Goal: Information Seeking & Learning: Learn about a topic

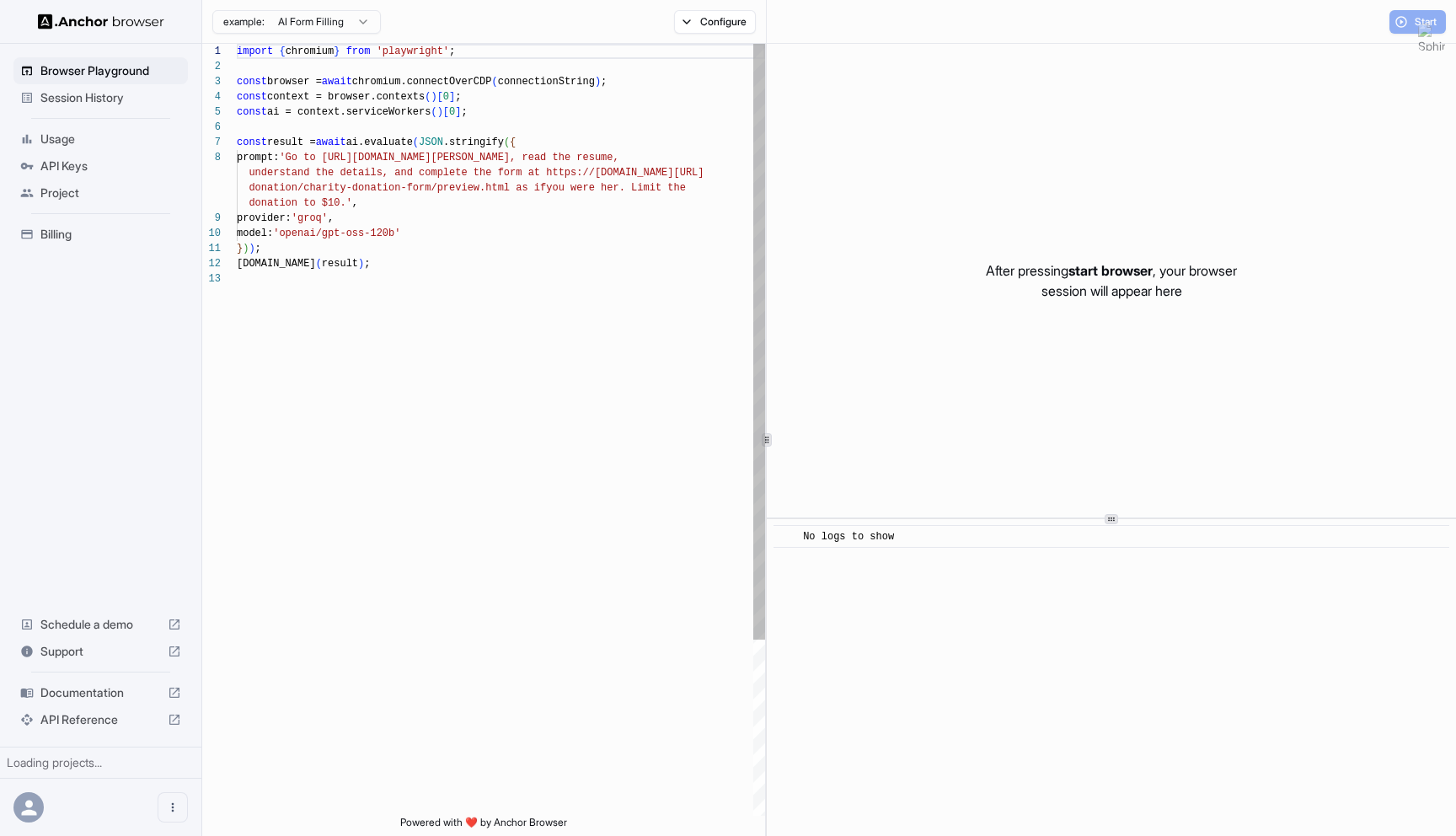
scroll to position [106, 0]
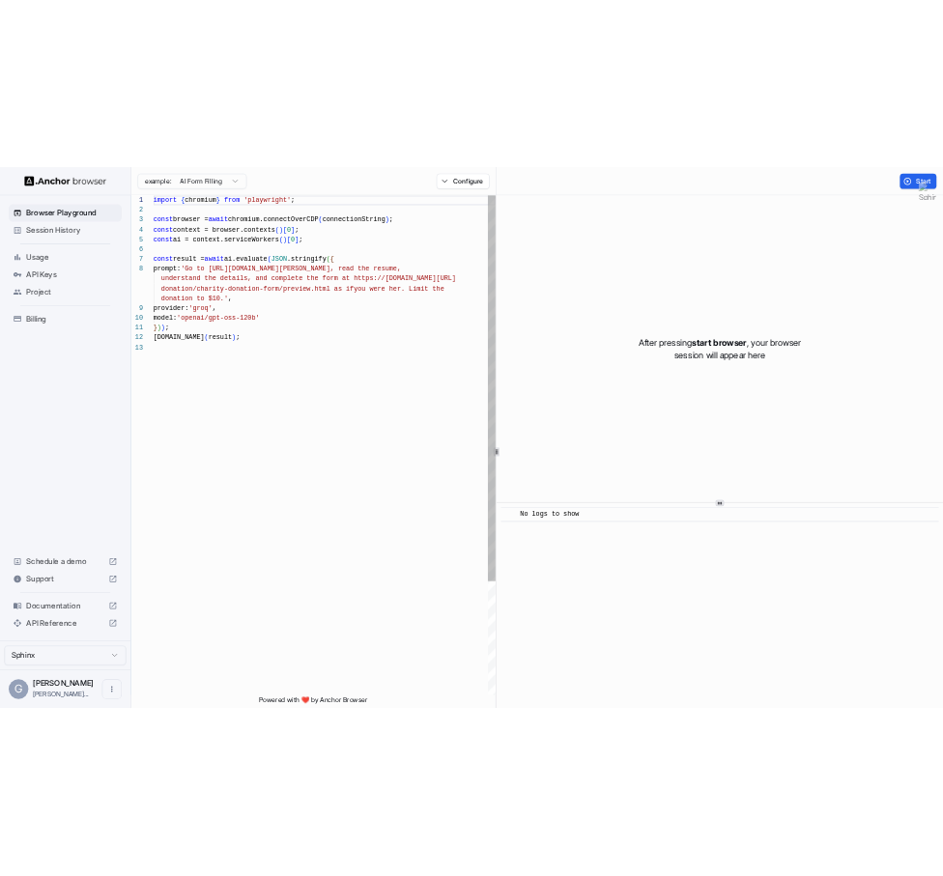
scroll to position [122, 0]
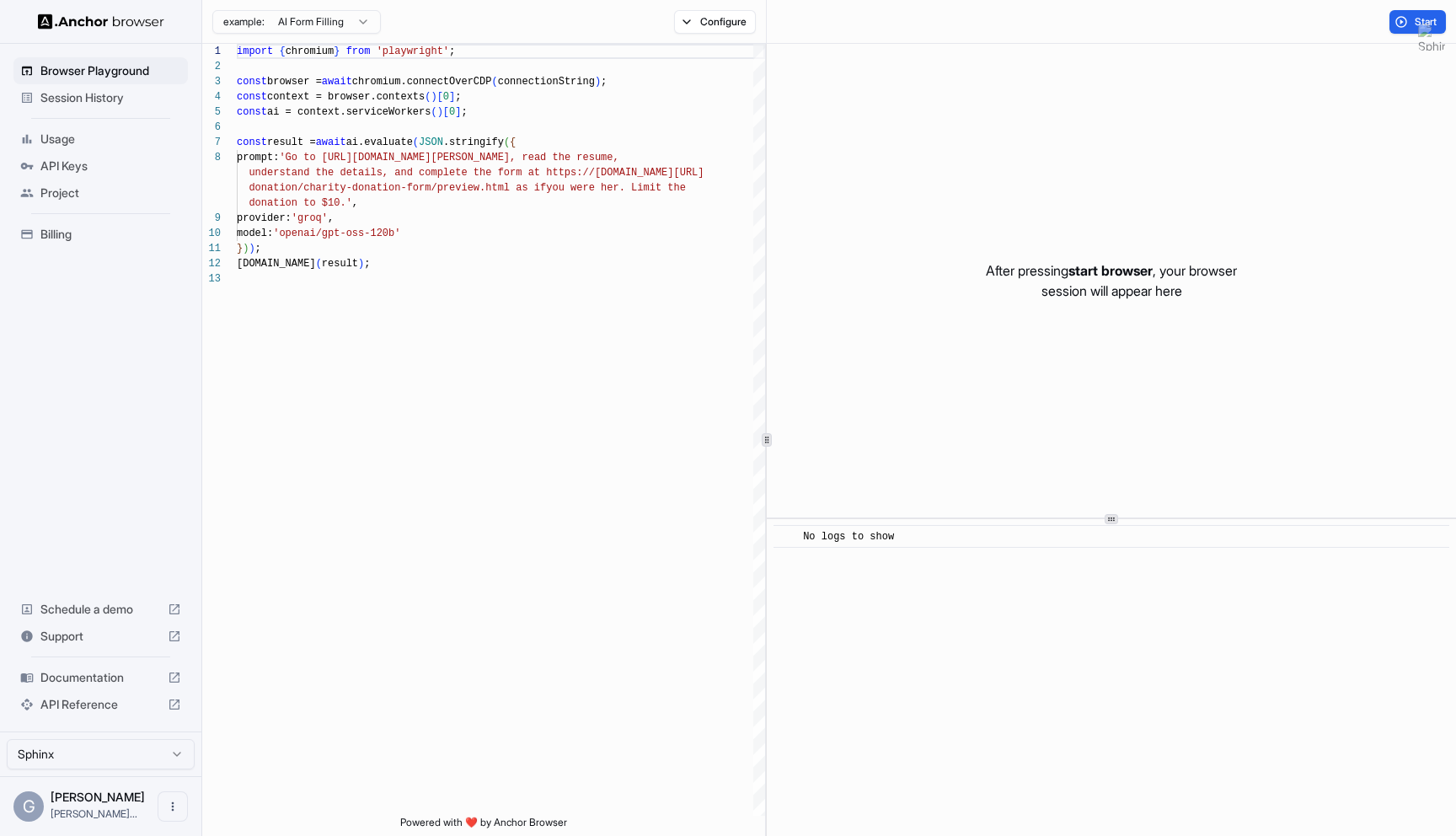
click at [98, 139] on span "Usage" at bounding box center [110, 139] width 140 height 17
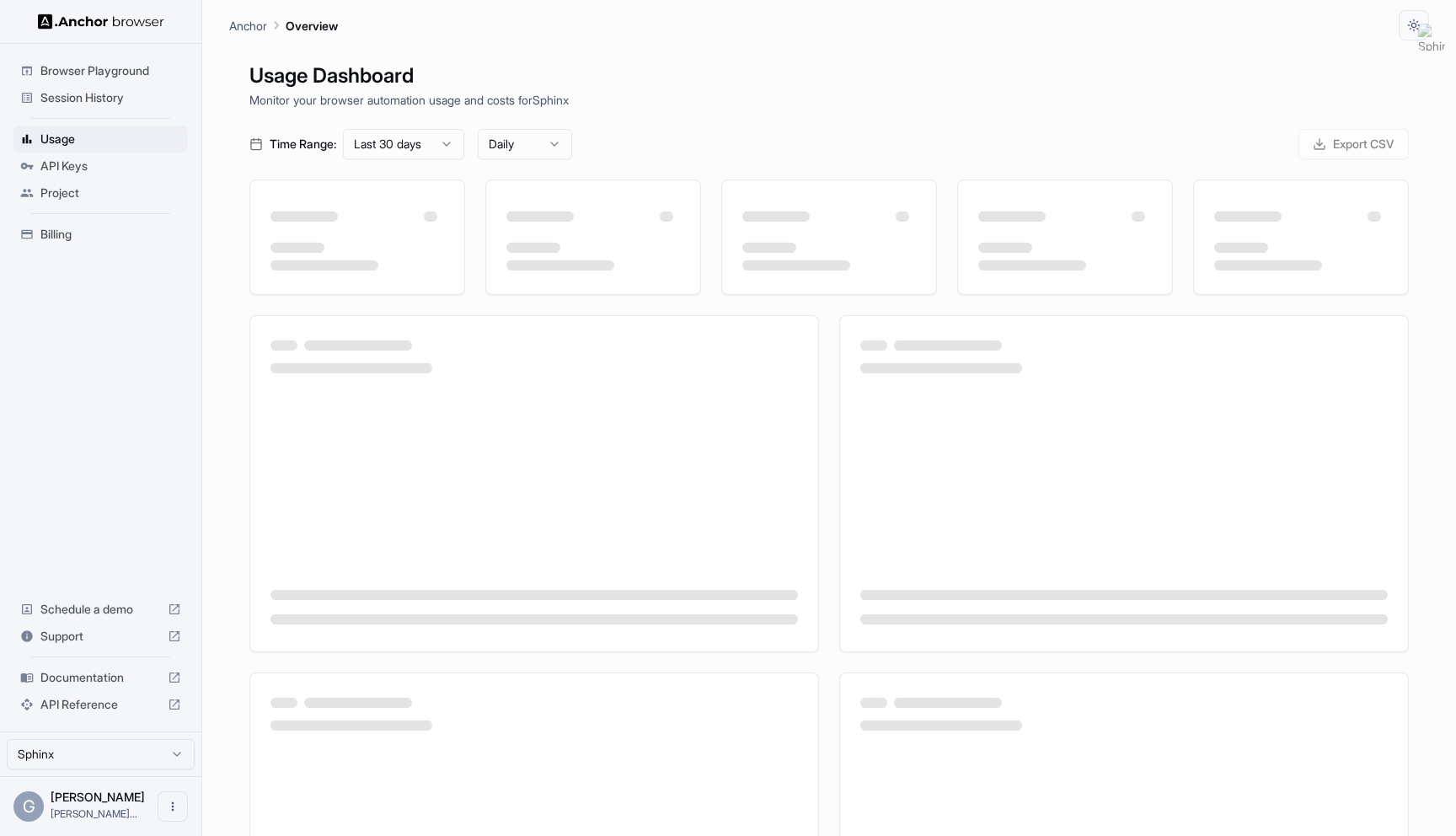
click at [98, 165] on span "API Keys" at bounding box center [110, 166] width 140 height 17
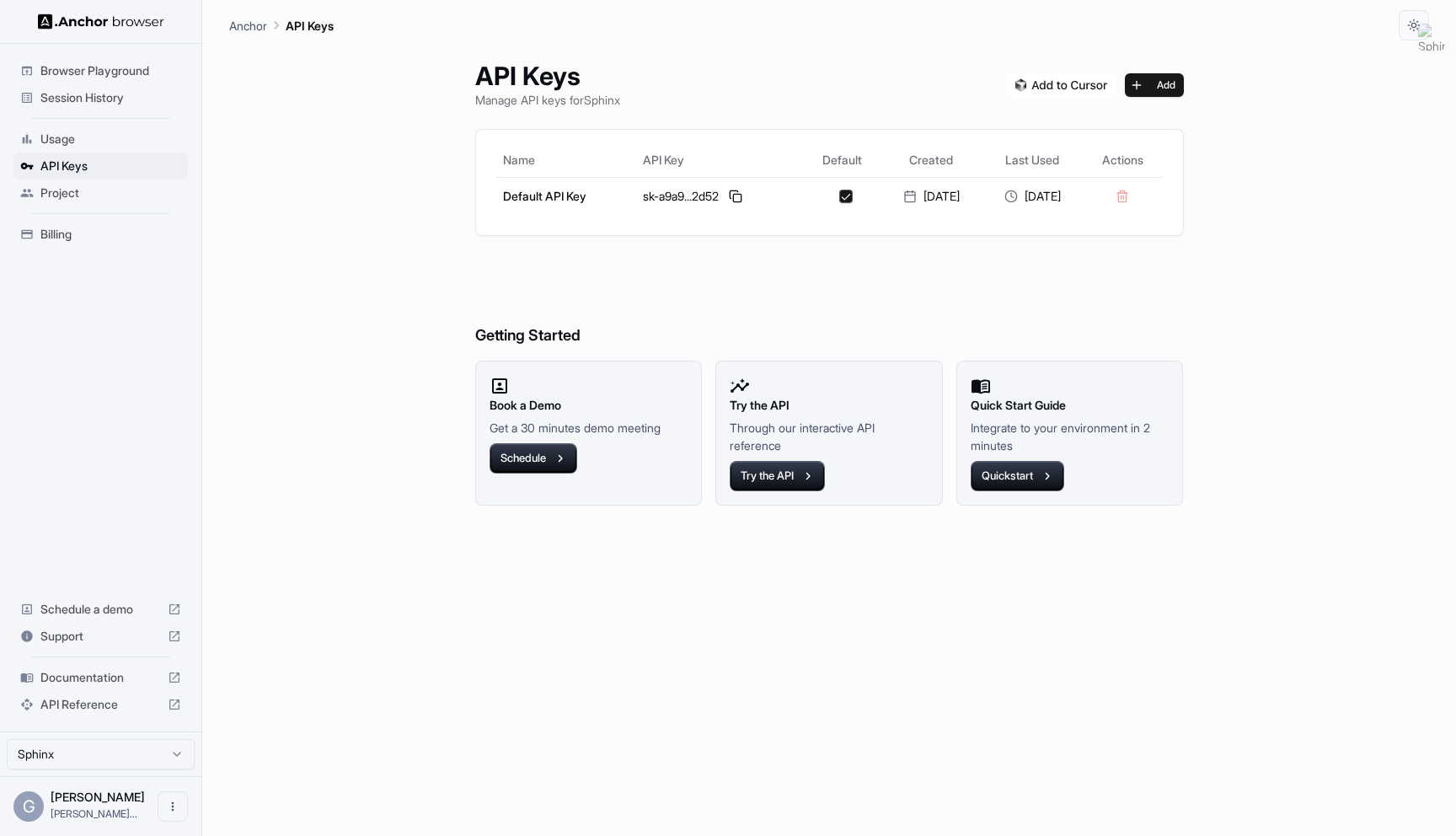
click at [115, 120] on ul "Browser Playground Session History Usage API Keys Project Billing" at bounding box center [100, 153] width 188 height 204
click at [112, 93] on span "Session History" at bounding box center [110, 97] width 140 height 17
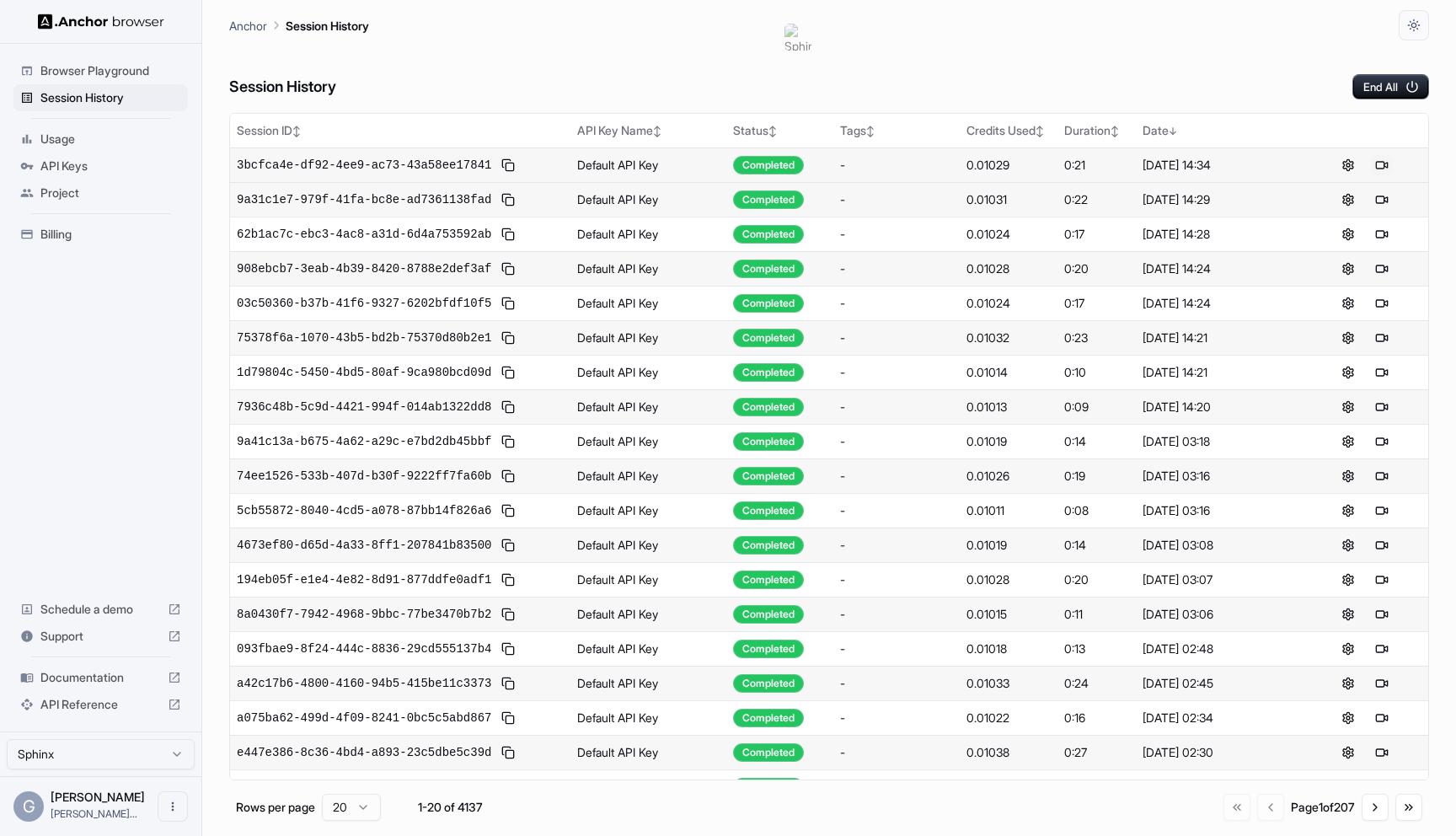
click at [1387, 161] on button at bounding box center [1382, 165] width 20 height 20
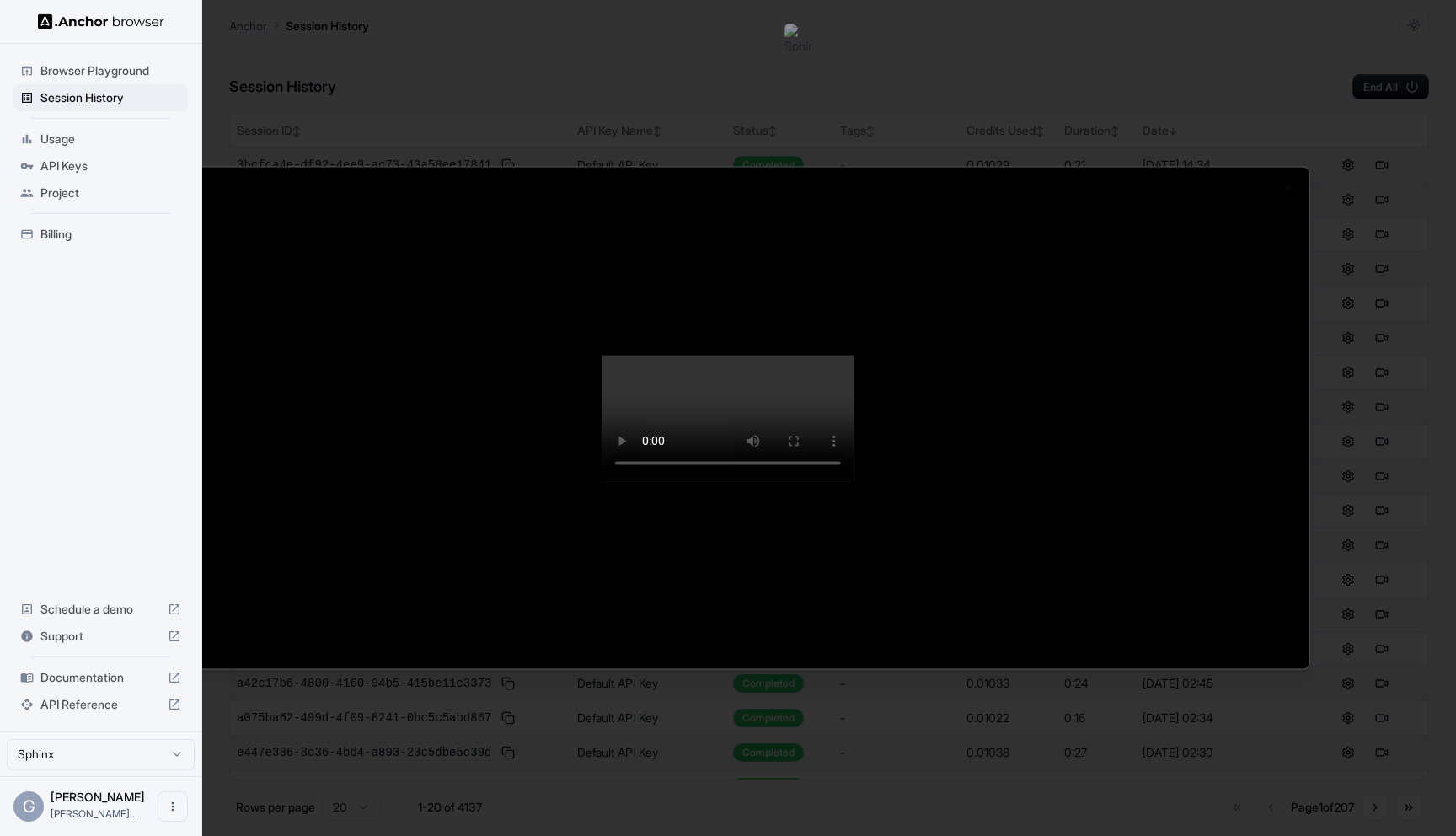
click at [720, 482] on video at bounding box center [728, 418] width 253 height 127
click at [771, 482] on video at bounding box center [728, 418] width 253 height 127
click at [673, 482] on video at bounding box center [728, 418] width 253 height 127
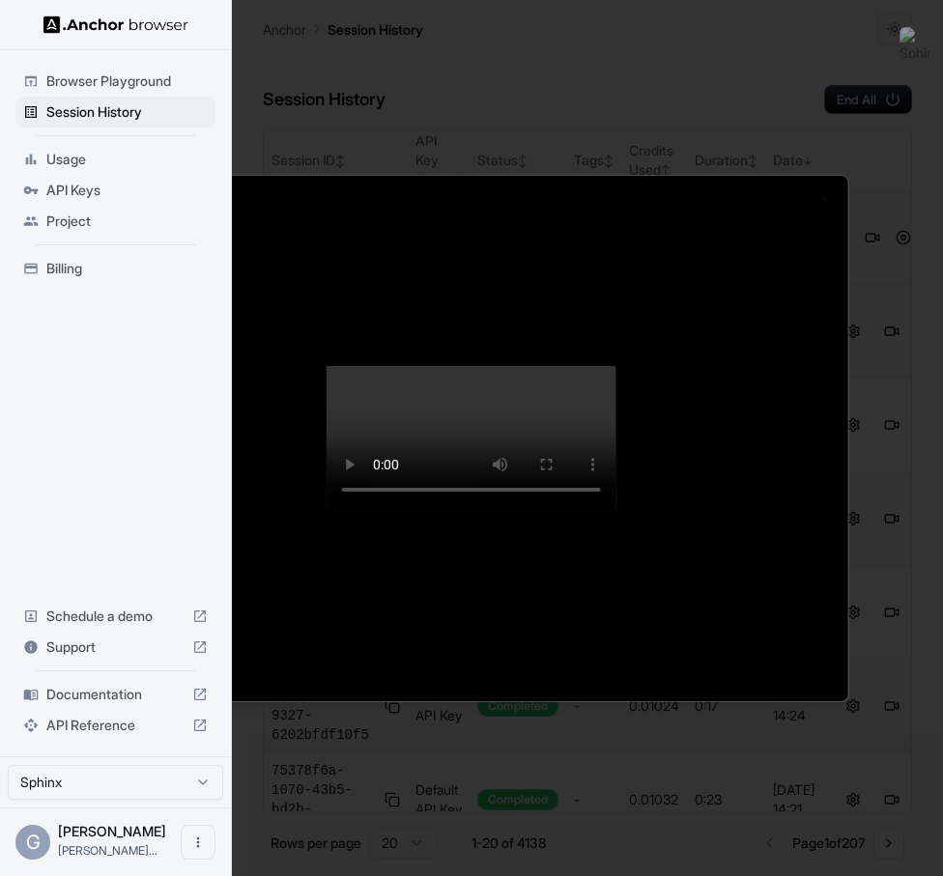
click at [465, 168] on div at bounding box center [471, 438] width 943 height 876
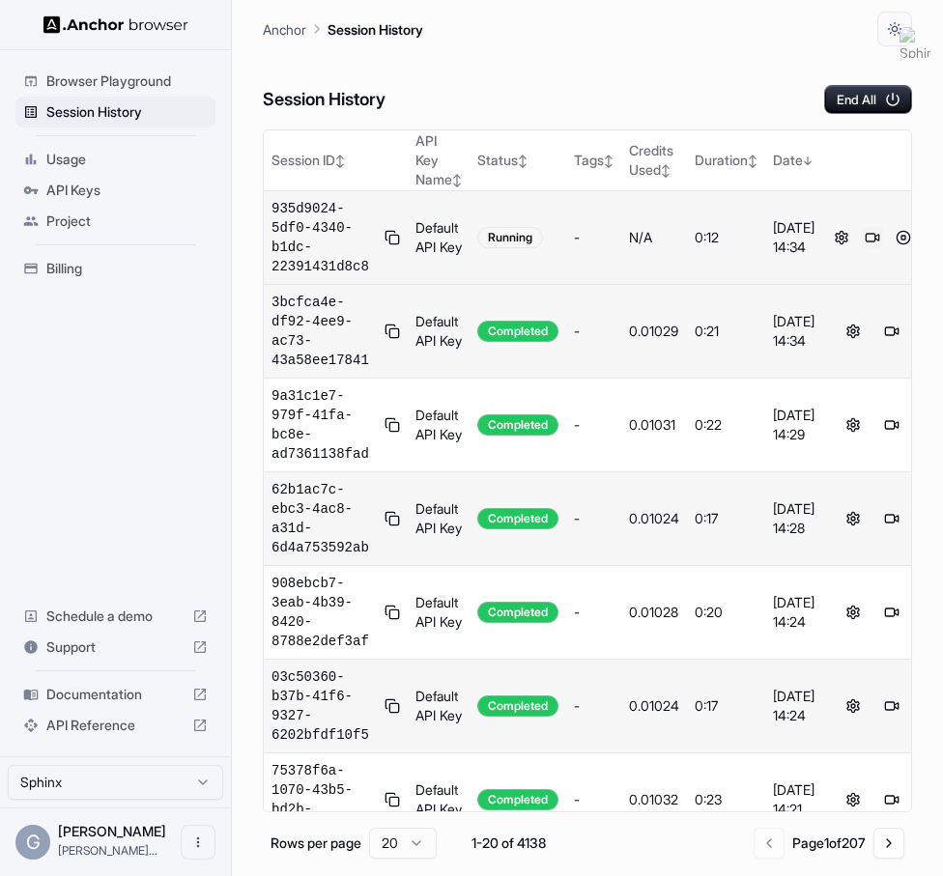
click at [864, 238] on button at bounding box center [872, 237] width 23 height 23
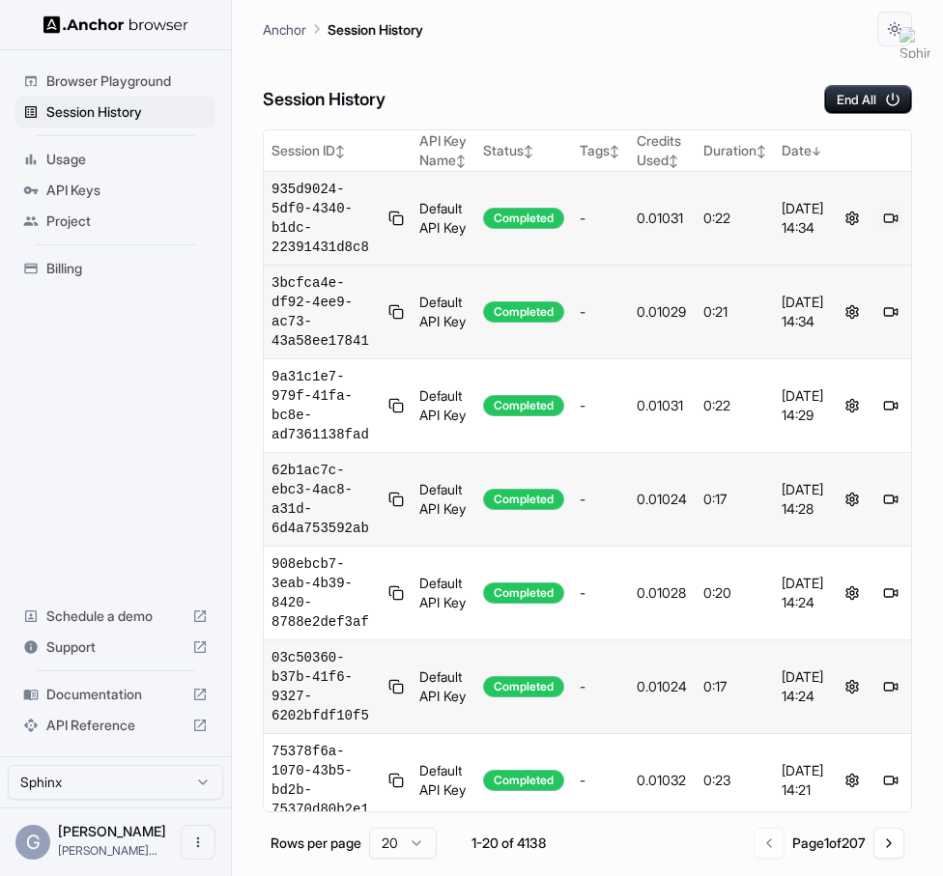
click at [889, 230] on button at bounding box center [890, 218] width 23 height 23
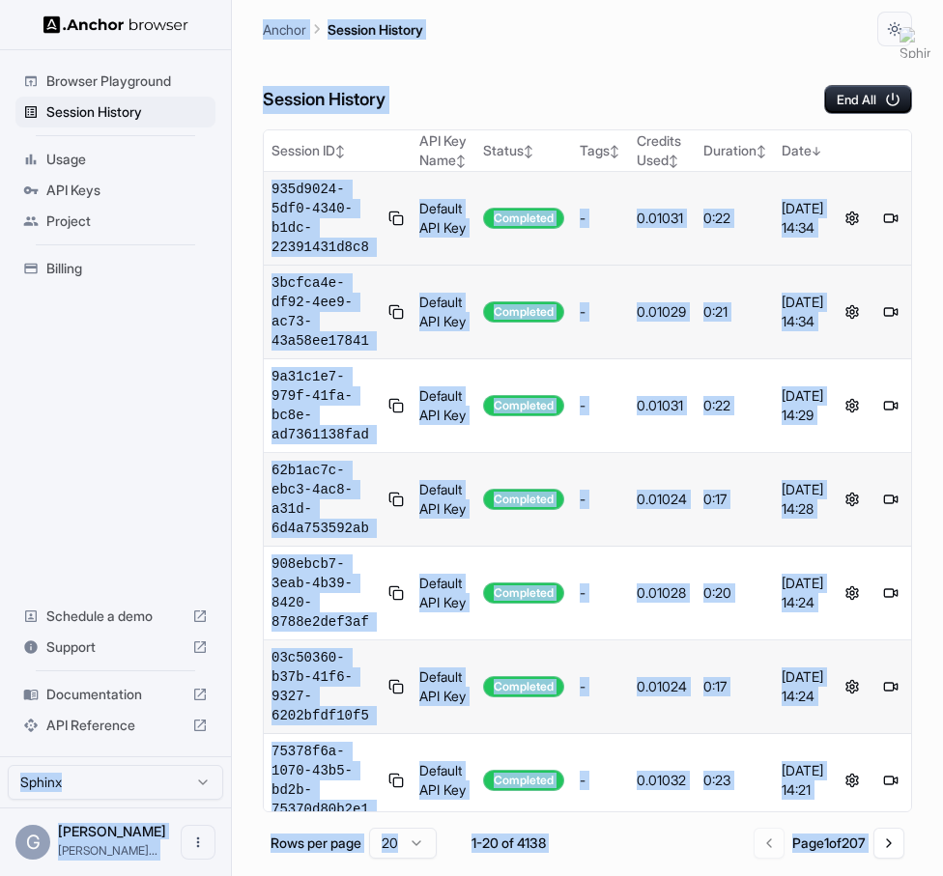
drag, startPoint x: 229, startPoint y: 129, endPoint x: 154, endPoint y: 130, distance: 75.4
click at [893, 230] on button at bounding box center [890, 218] width 23 height 23
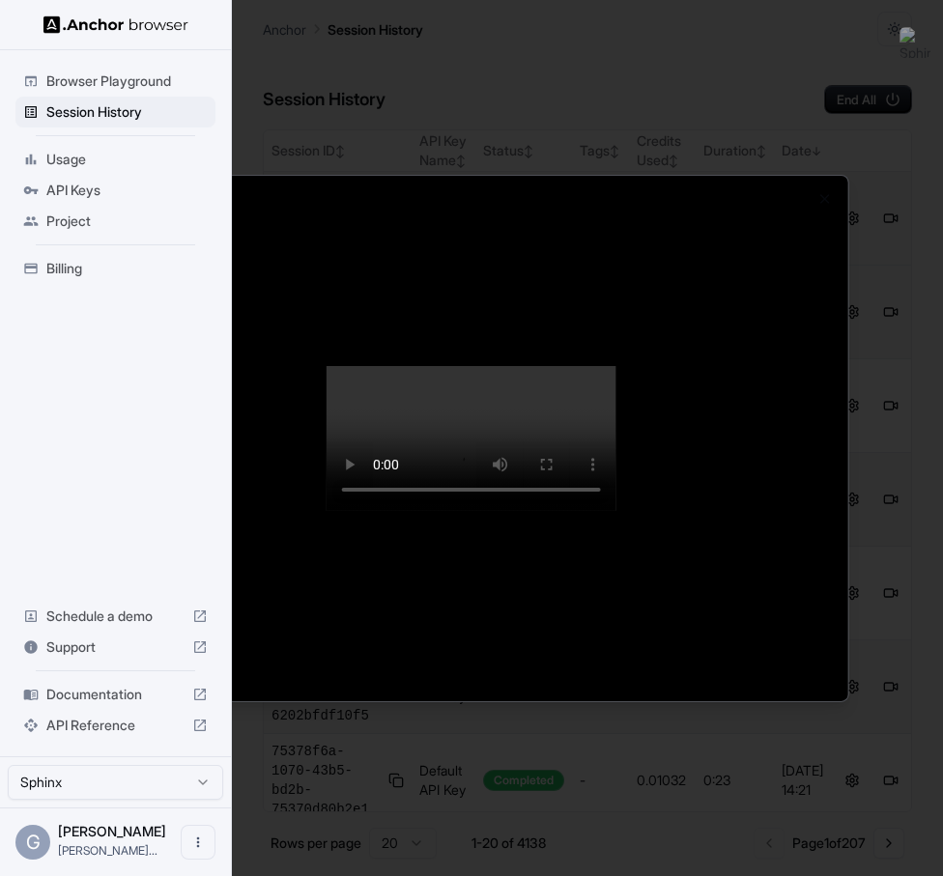
click at [50, 15] on div at bounding box center [471, 438] width 943 height 876
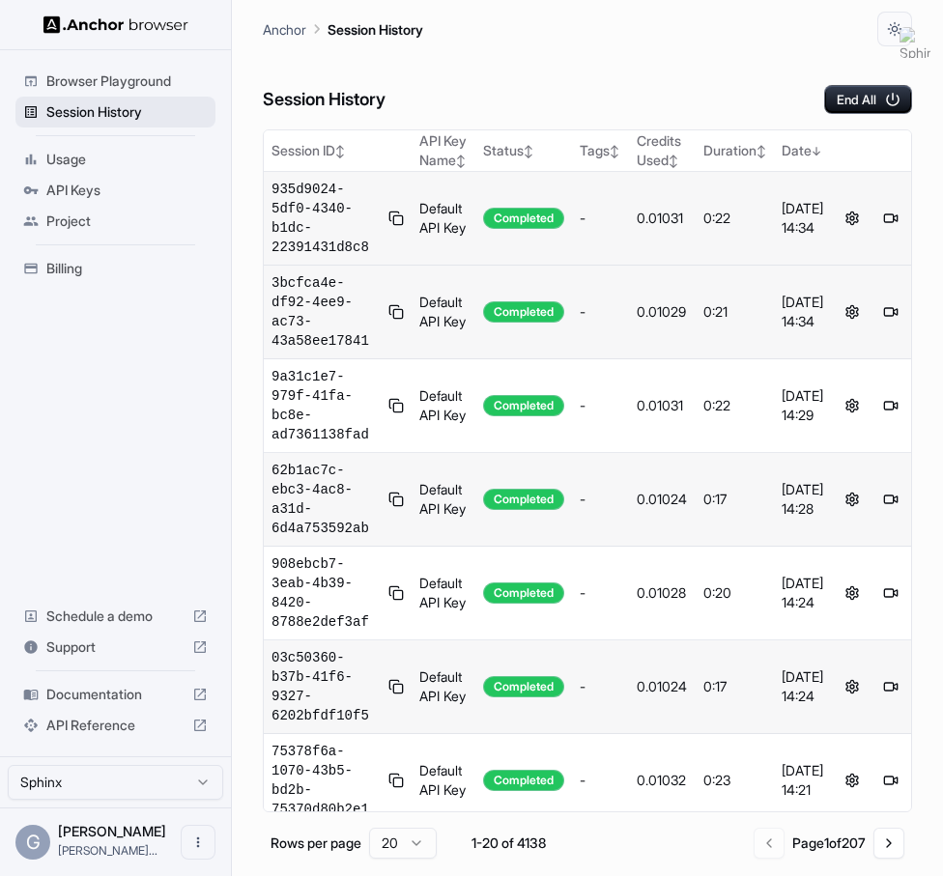
click at [87, 116] on span "Session History" at bounding box center [126, 111] width 161 height 19
click at [323, 29] on icon "breadcrumb" at bounding box center [316, 28] width 19 height 19
click at [278, 29] on p "Anchor" at bounding box center [284, 29] width 43 height 20
drag, startPoint x: 924, startPoint y: 52, endPoint x: 864, endPoint y: 57, distance: 60.1
click at [682, 56] on img at bounding box center [662, 50] width 39 height 39
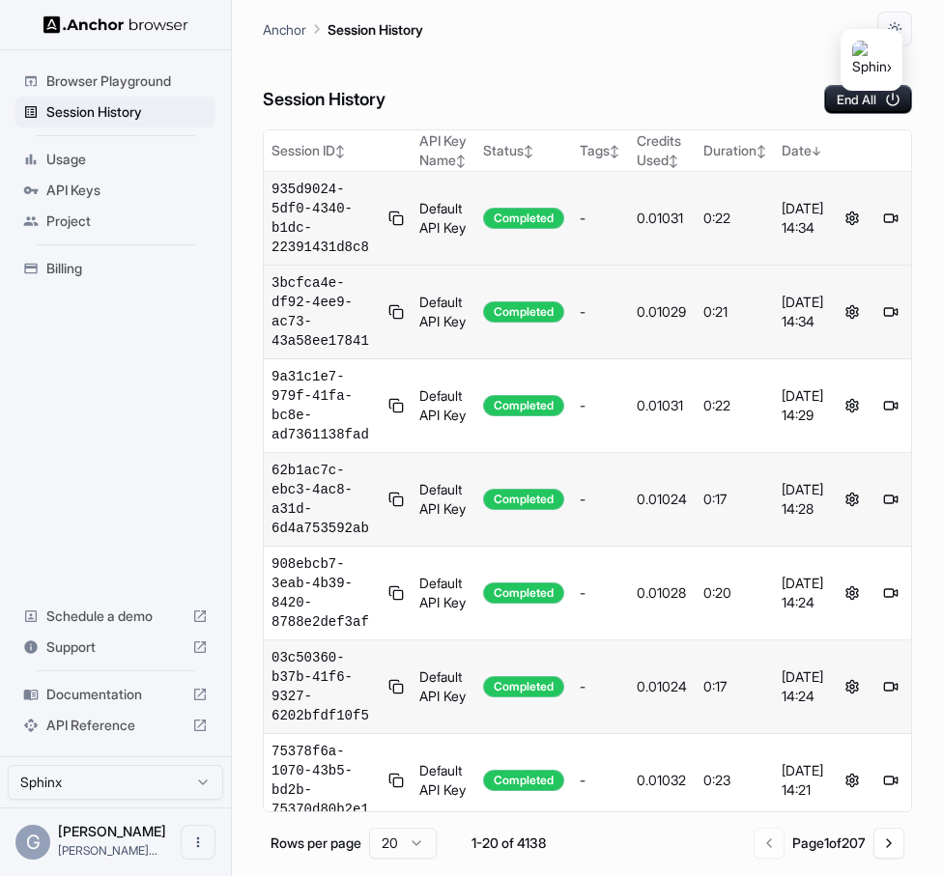
click at [864, 57] on img at bounding box center [871, 60] width 39 height 39
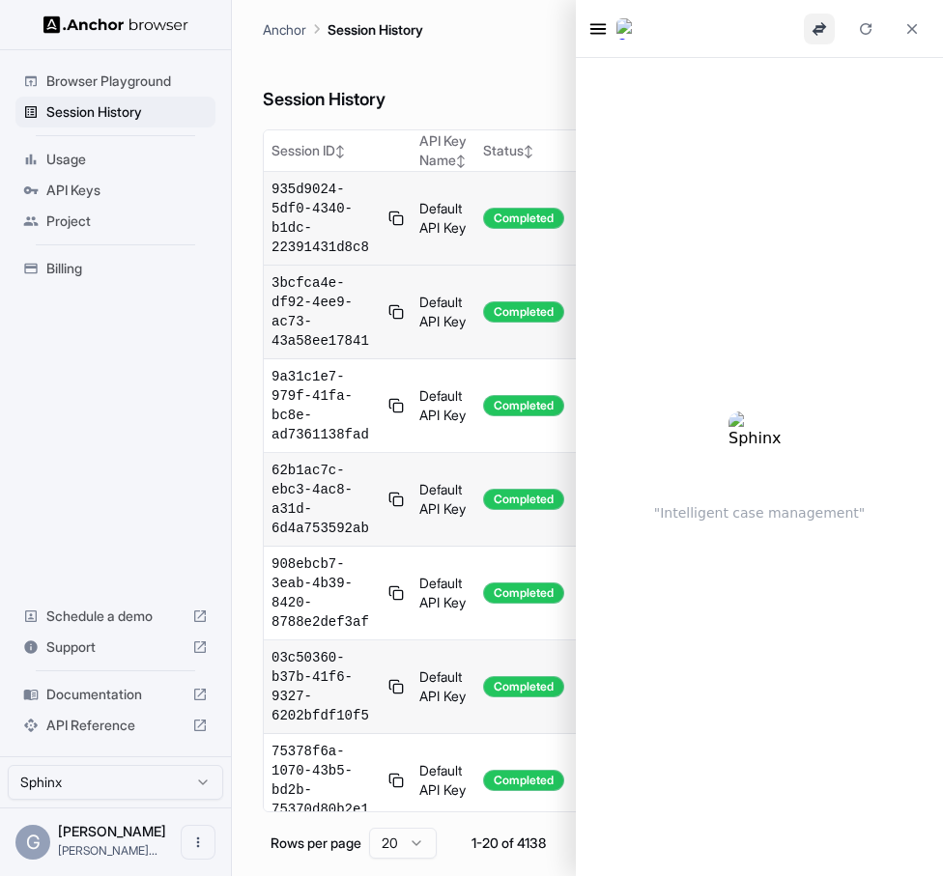
click at [823, 29] on button "Swap sidebar to opposite side" at bounding box center [819, 29] width 31 height 31
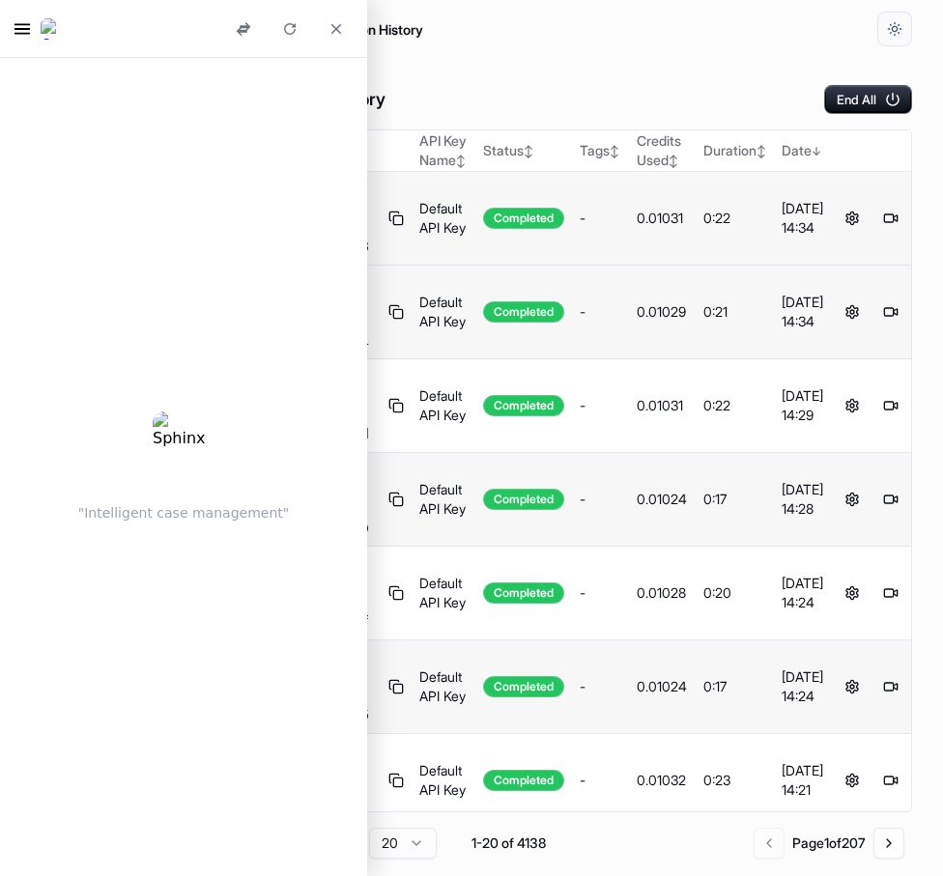
scroll to position [0, 120]
click at [901, 229] on button at bounding box center [890, 218] width 23 height 23
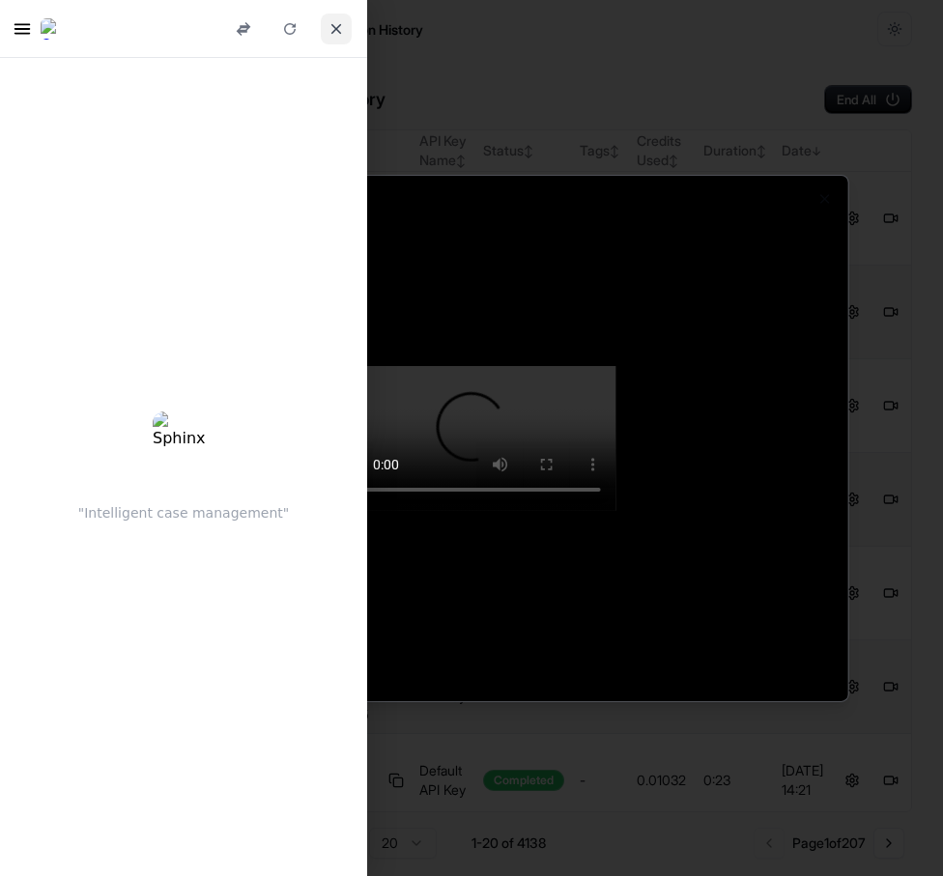
click at [344, 32] on button "Close sidebar" at bounding box center [336, 29] width 31 height 31
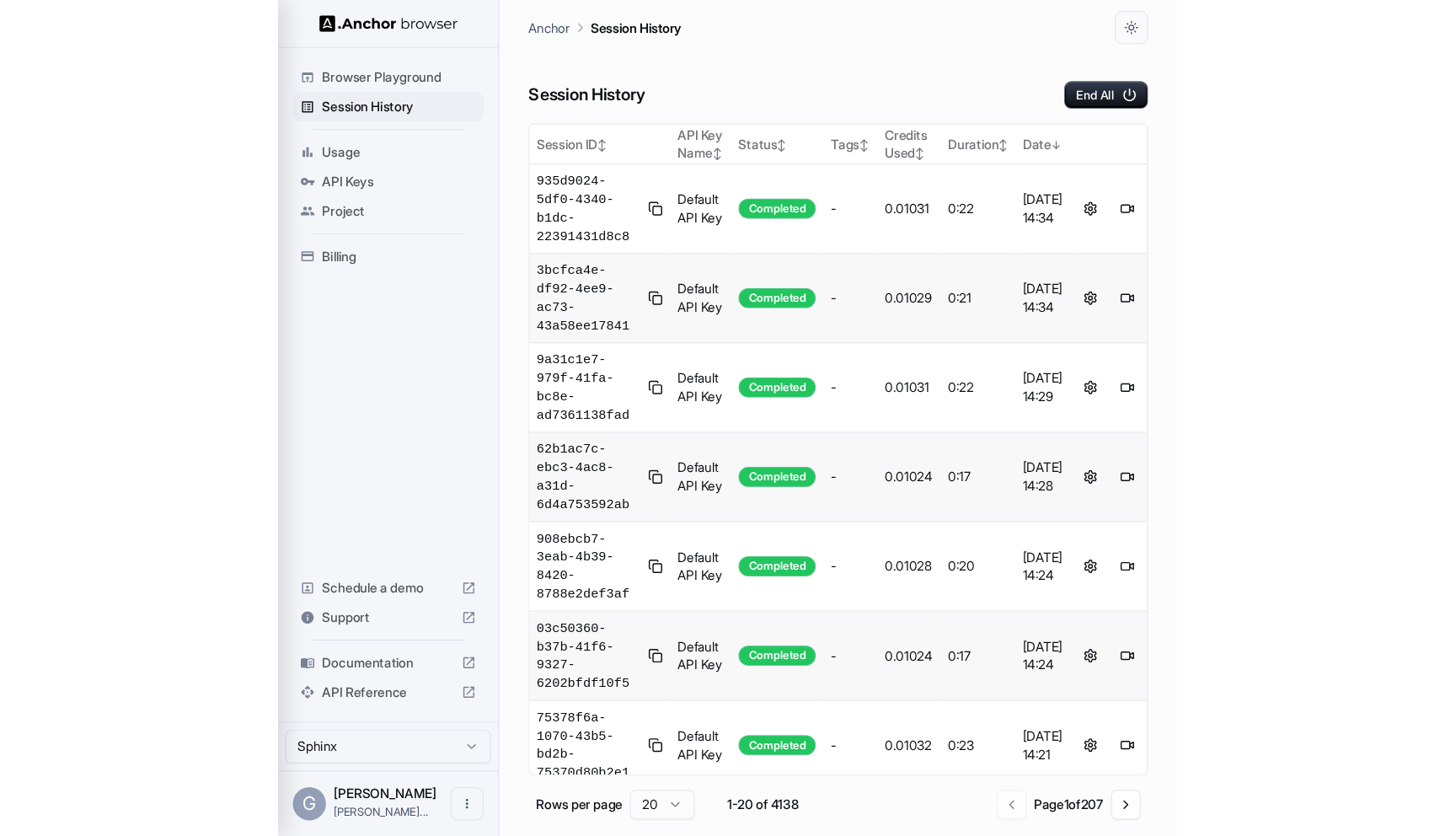
scroll to position [0, 0]
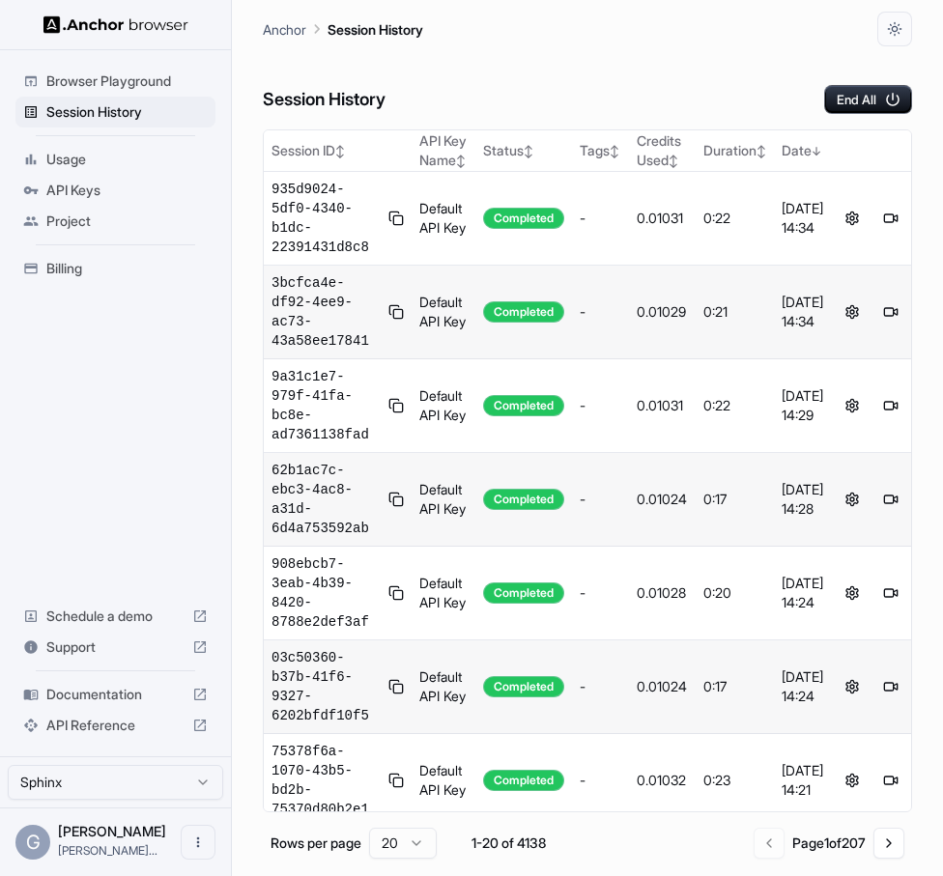
click at [883, 253] on td at bounding box center [872, 219] width 78 height 94
click at [892, 230] on button at bounding box center [890, 218] width 23 height 23
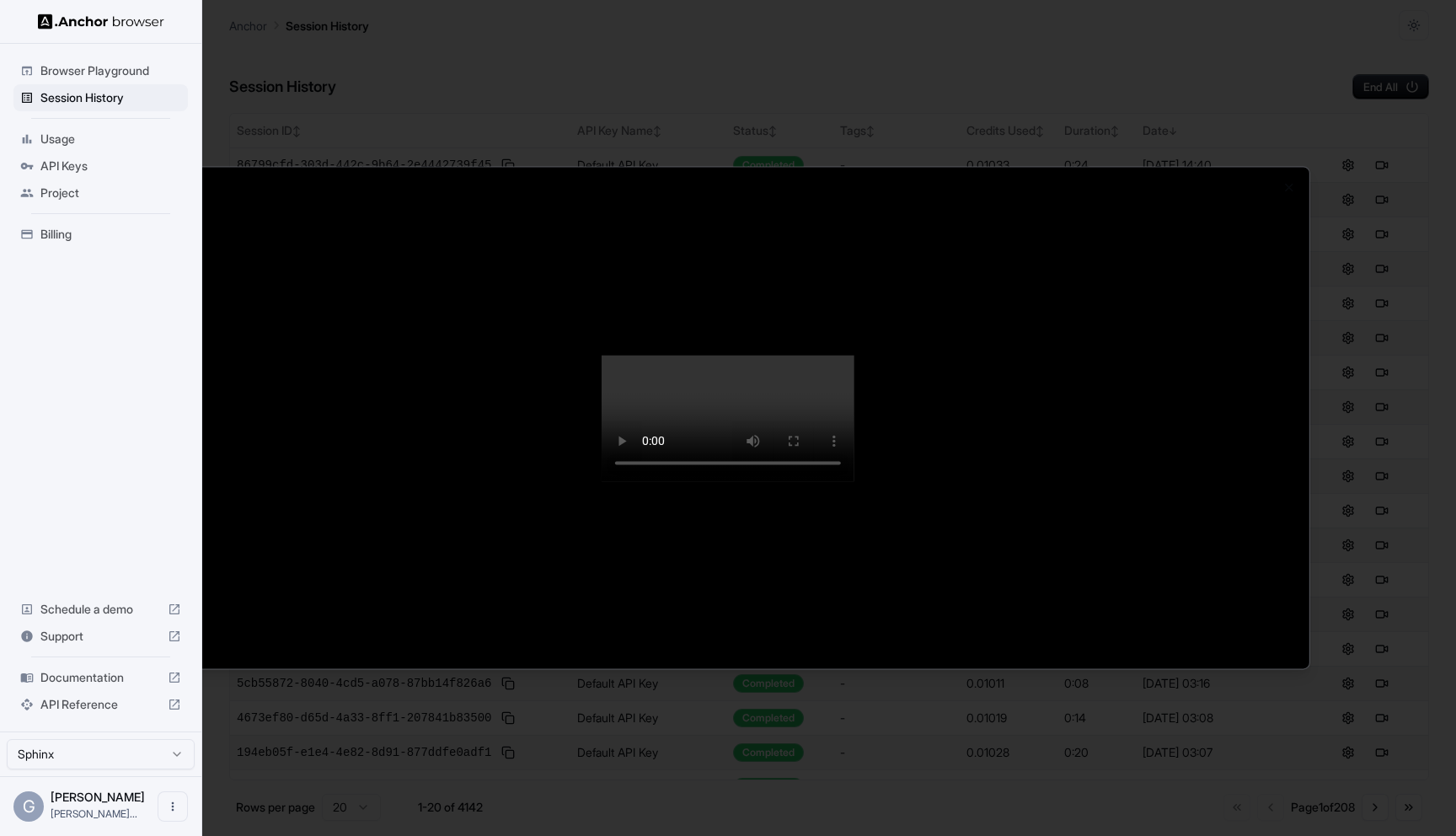
click at [1359, 230] on div at bounding box center [728, 418] width 1456 height 836
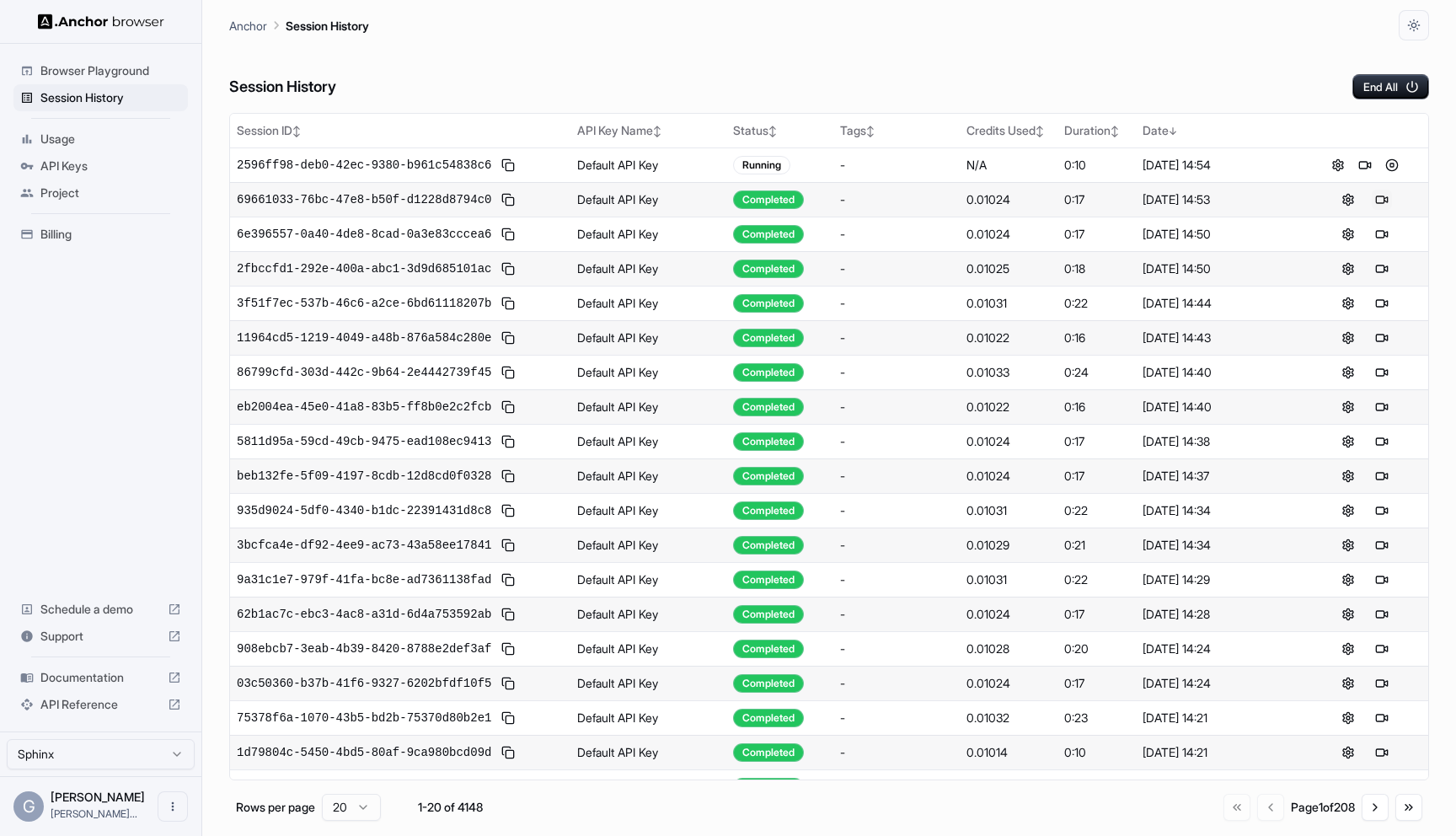
click at [1378, 199] on button at bounding box center [1382, 199] width 20 height 20
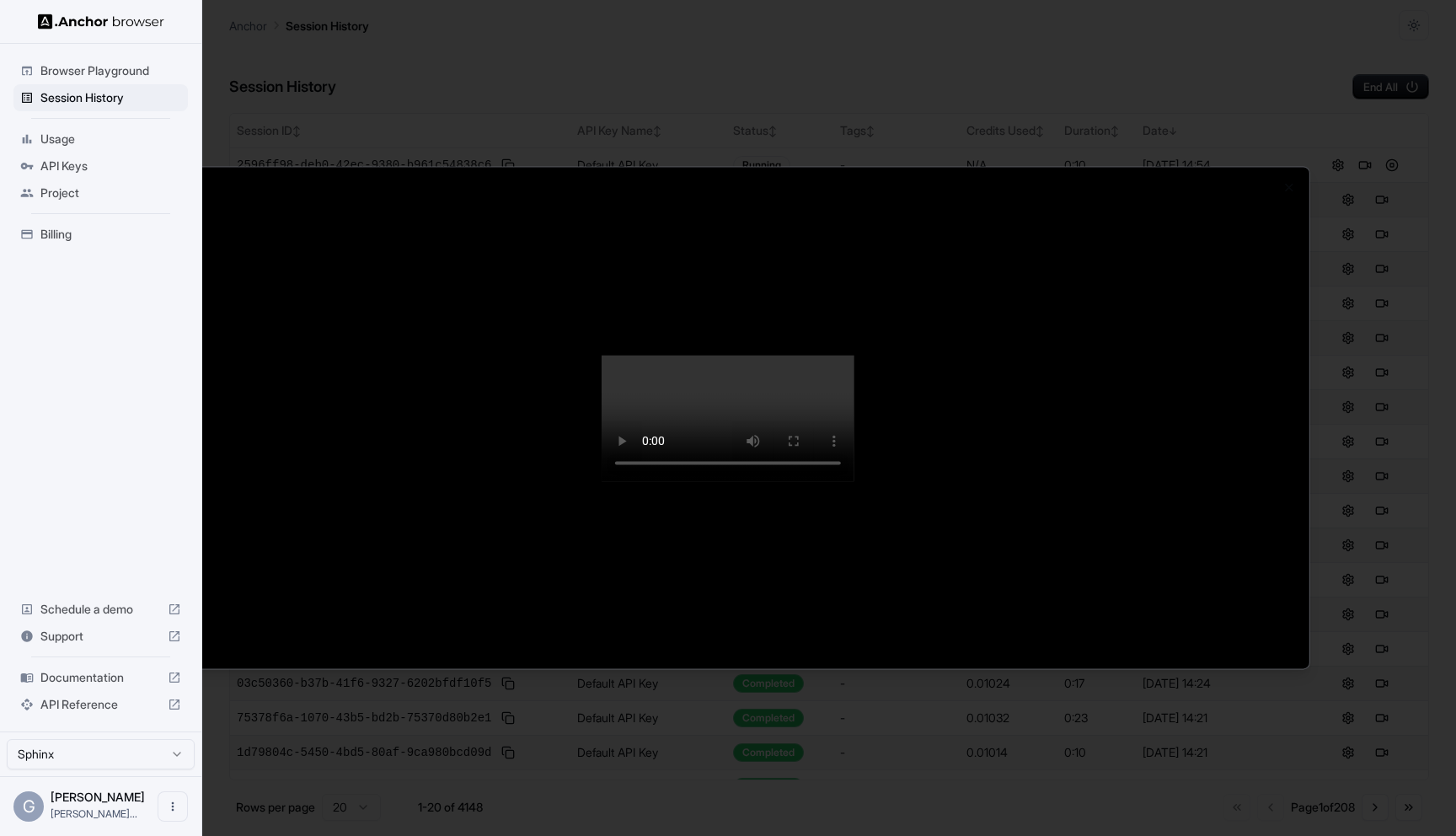
click at [855, 482] on video at bounding box center [728, 418] width 253 height 127
click at [855, 355] on video at bounding box center [728, 418] width 253 height 127
click at [1318, 72] on div at bounding box center [728, 418] width 1456 height 836
